Goal: Information Seeking & Learning: Learn about a topic

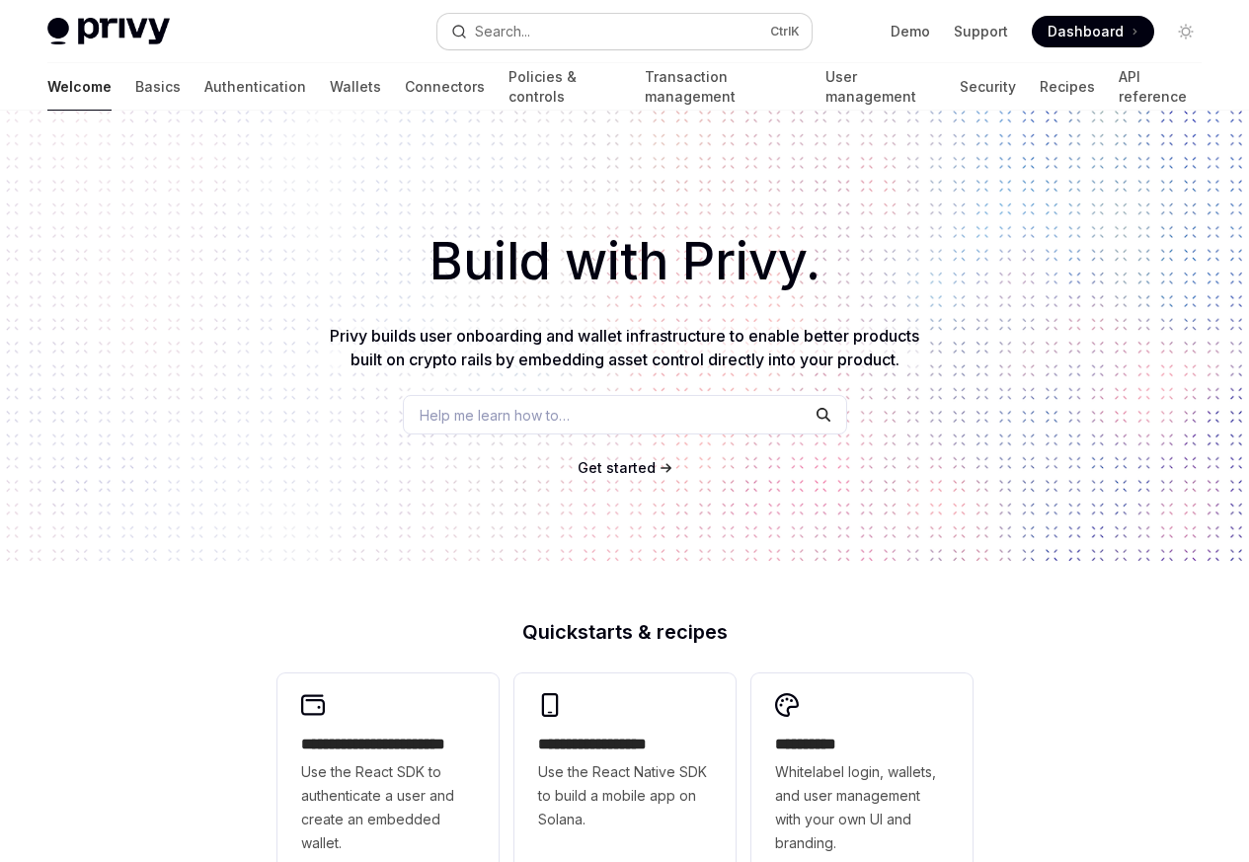
click at [513, 31] on div "Search..." at bounding box center [502, 32] width 55 height 24
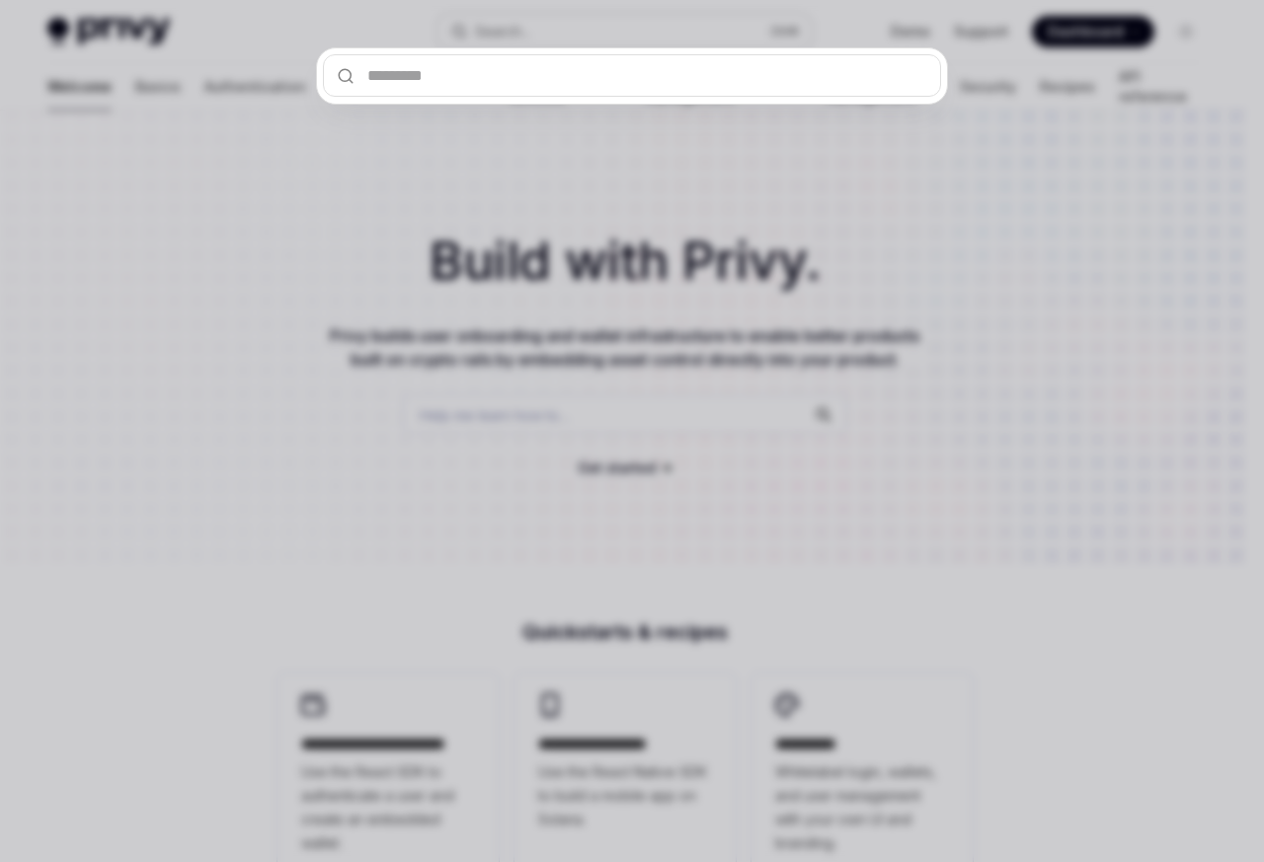
type input "**********"
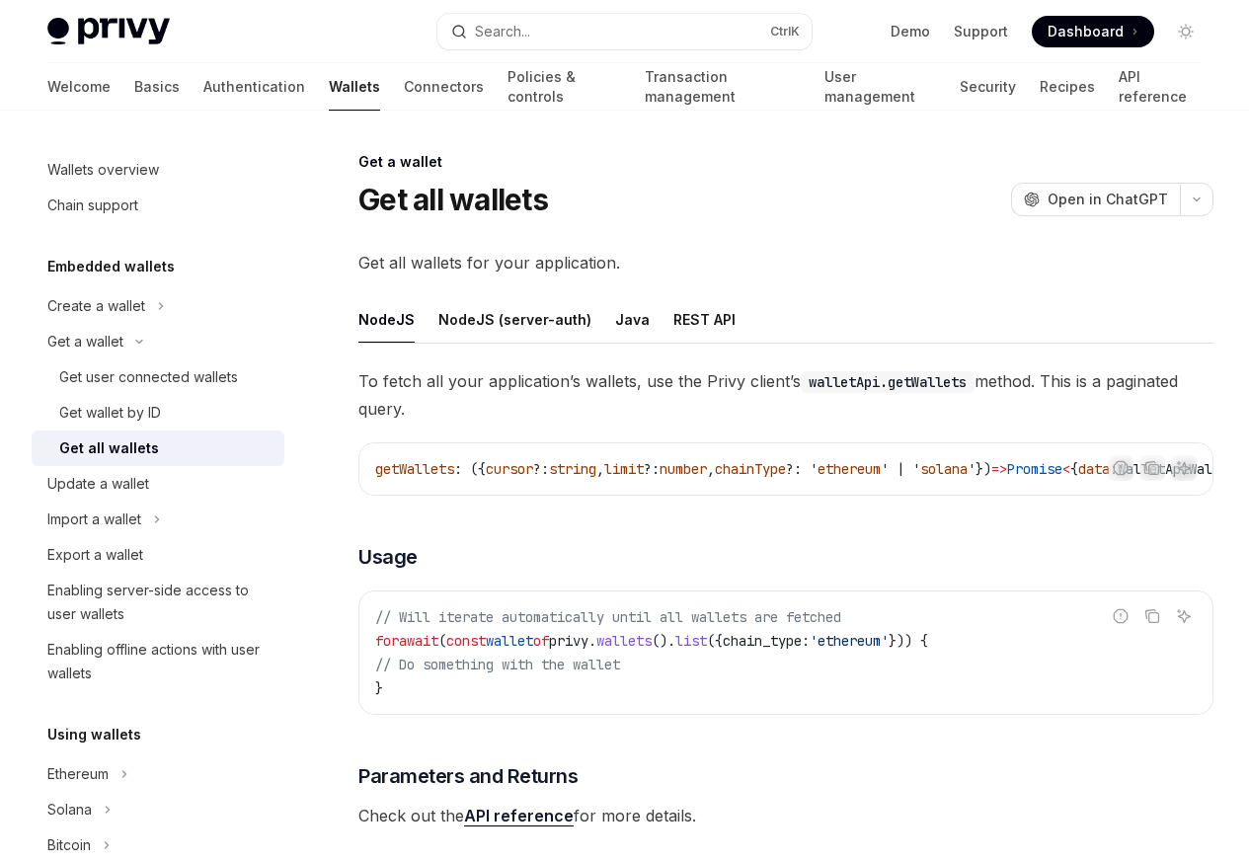
type textarea "*"
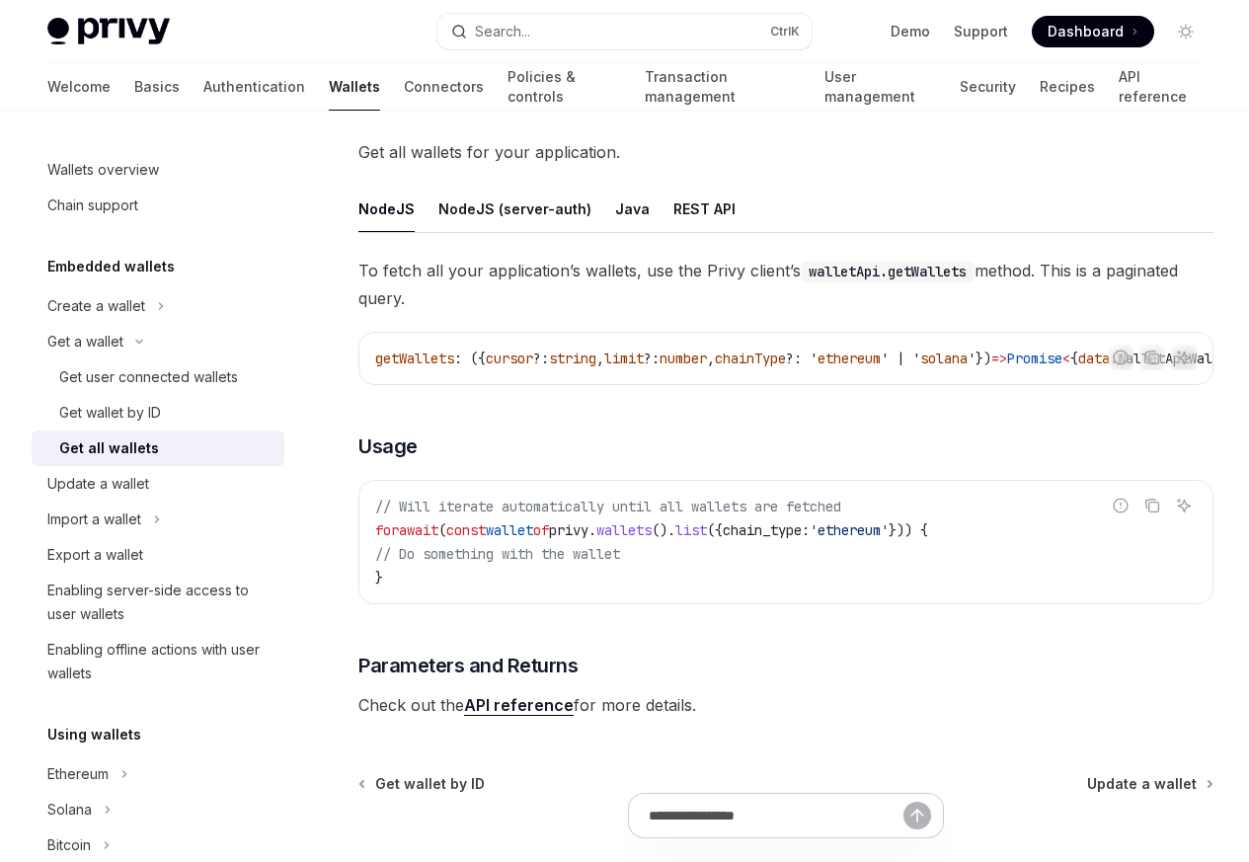
click at [382, 423] on div "To fetch all your application’s wallets, use the Privy client’s walletApi.getWa…" at bounding box center [785, 488] width 855 height 462
